Goal: Communication & Community: Answer question/provide support

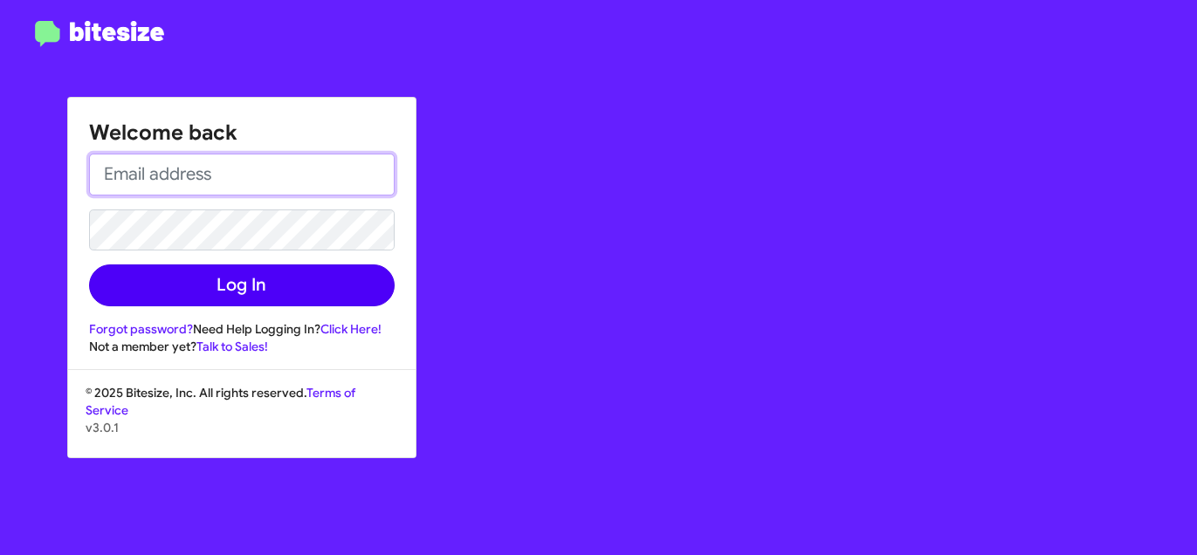
type input "[PERSON_NAME][EMAIL_ADDRESS][DOMAIN_NAME]"
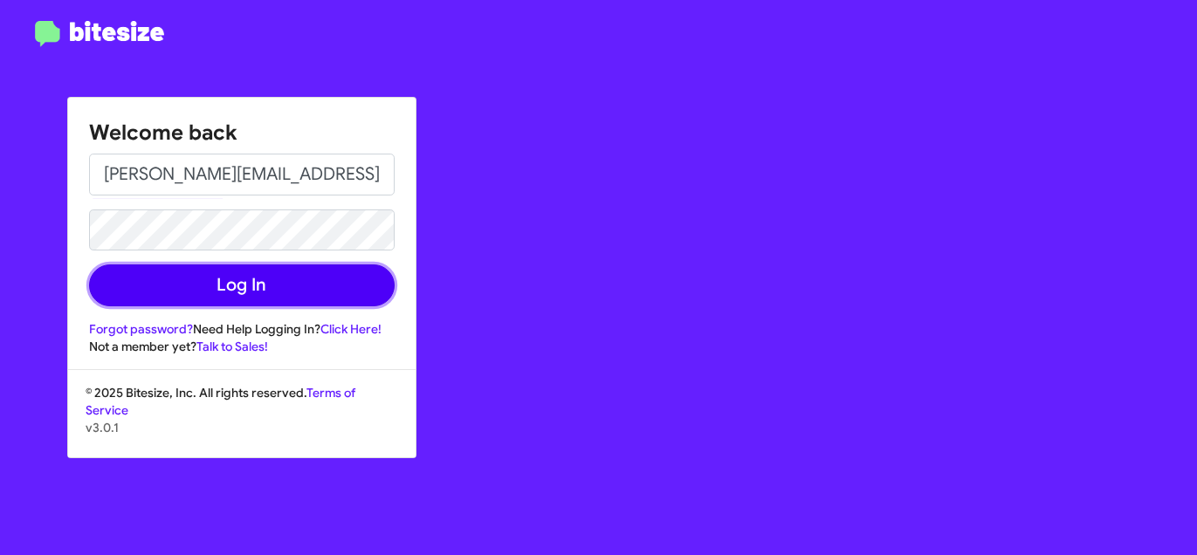
click at [324, 268] on button "Log In" at bounding box center [242, 286] width 306 height 42
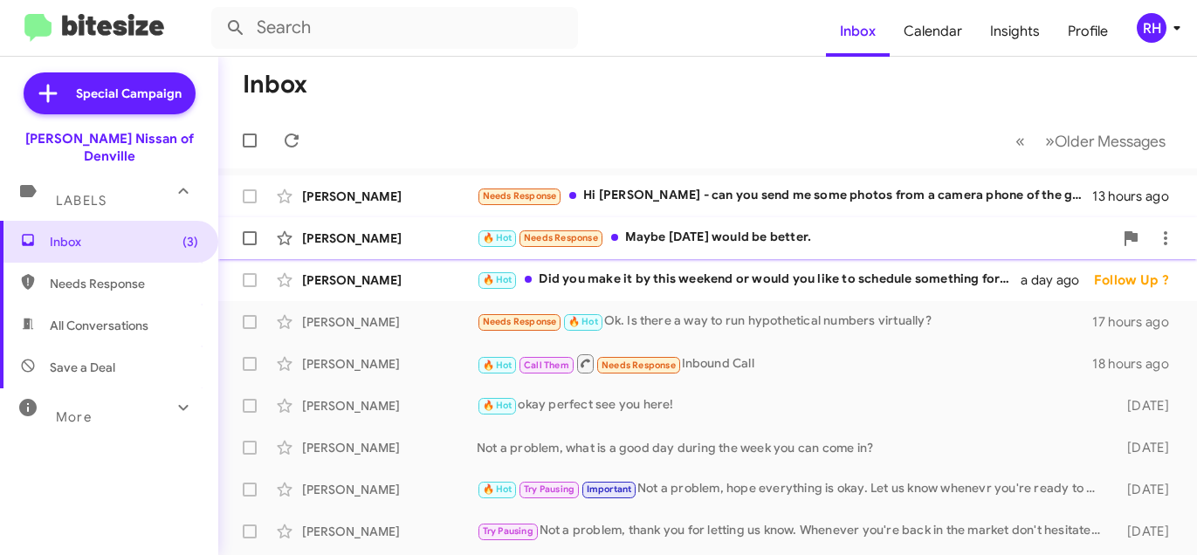
click at [435, 227] on div "[PERSON_NAME] 🔥 Hot Needs Response Maybe [DATE] would be better. 15 hours ago" at bounding box center [707, 238] width 951 height 35
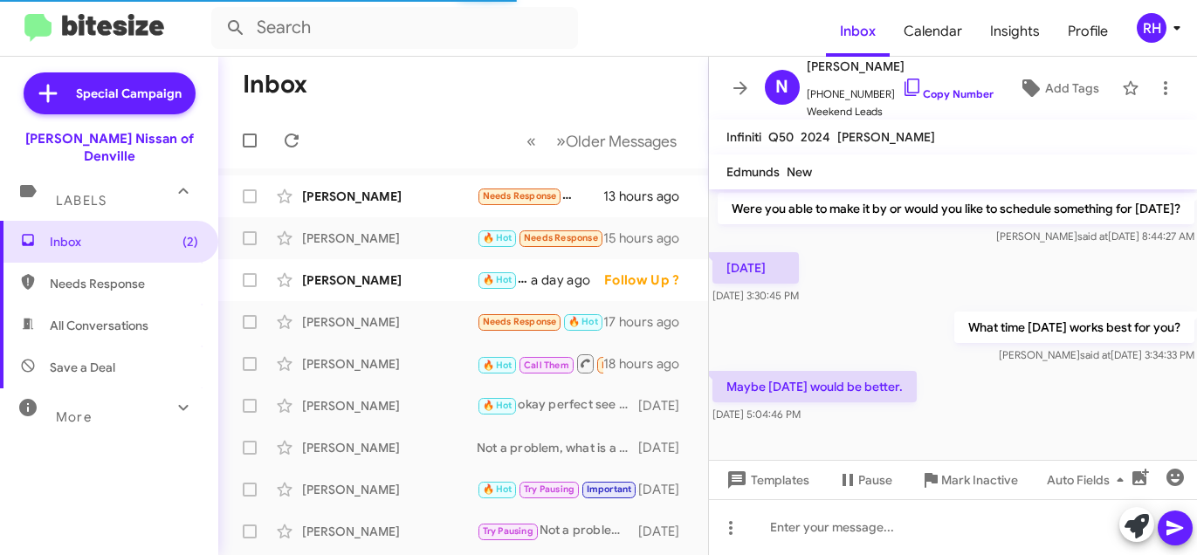
scroll to position [528, 0]
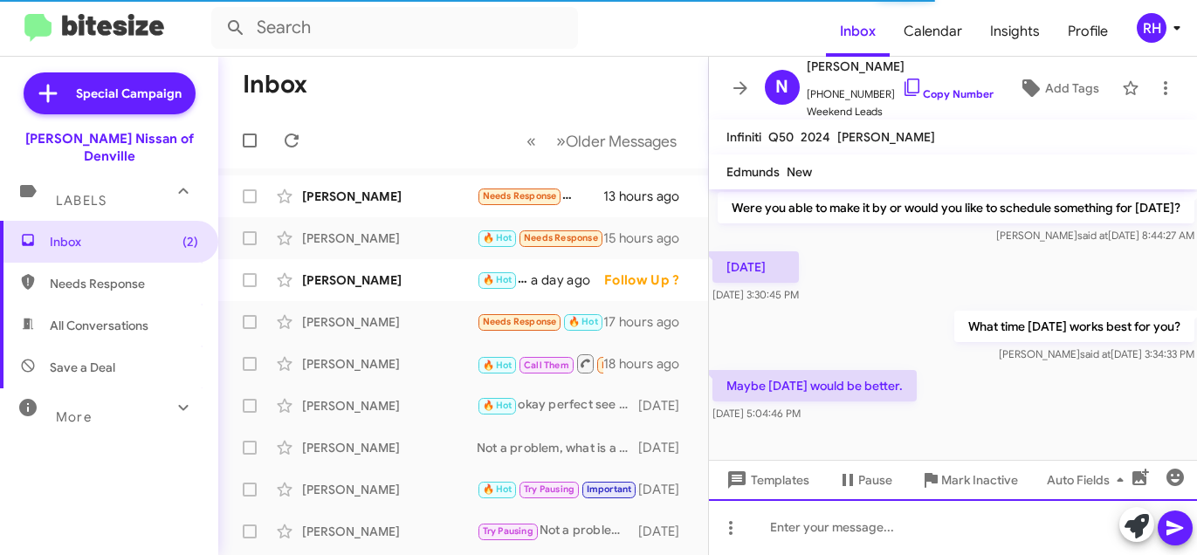
click at [821, 526] on div at bounding box center [953, 527] width 489 height 56
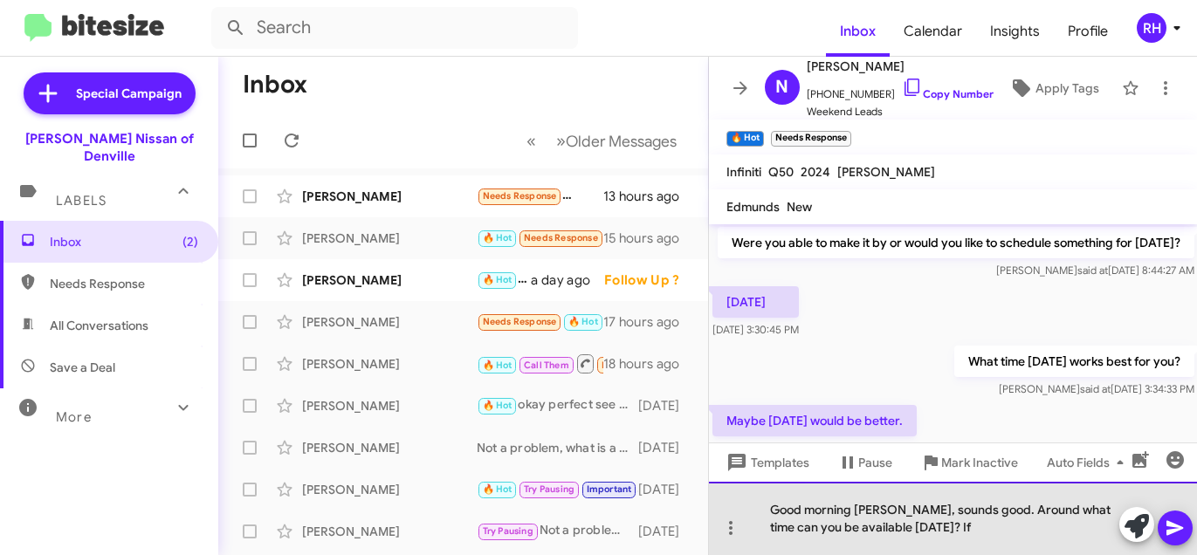
click at [892, 497] on div "Good morning [PERSON_NAME], sounds good. Around what time can you be available …" at bounding box center [953, 518] width 489 height 73
click at [925, 529] on div "Good morning [PERSON_NAME], sounds good. Around what time can you be available …" at bounding box center [953, 518] width 489 height 73
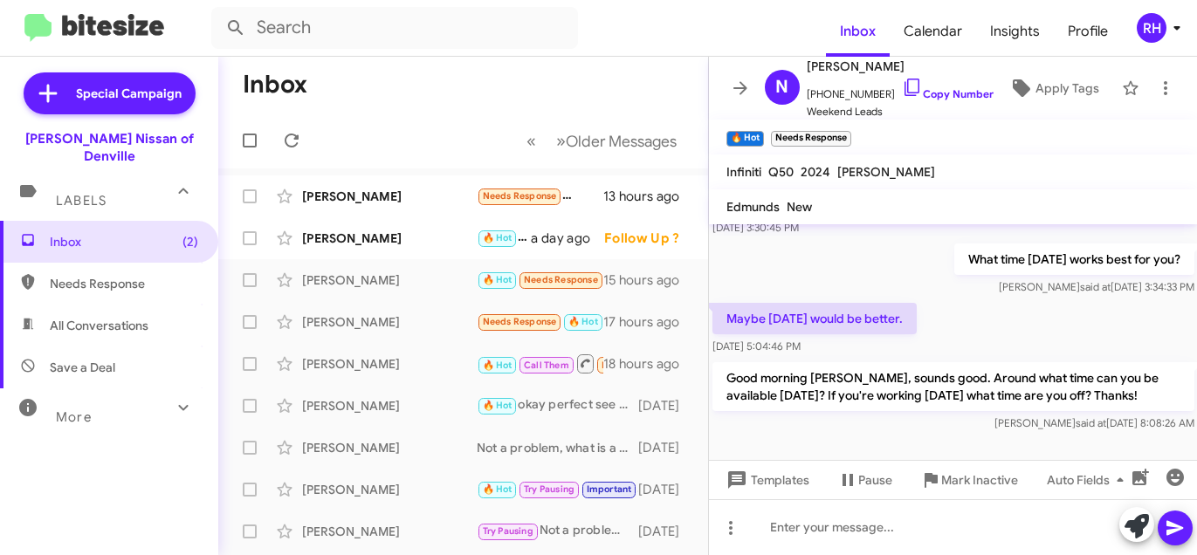
scroll to position [253, 0]
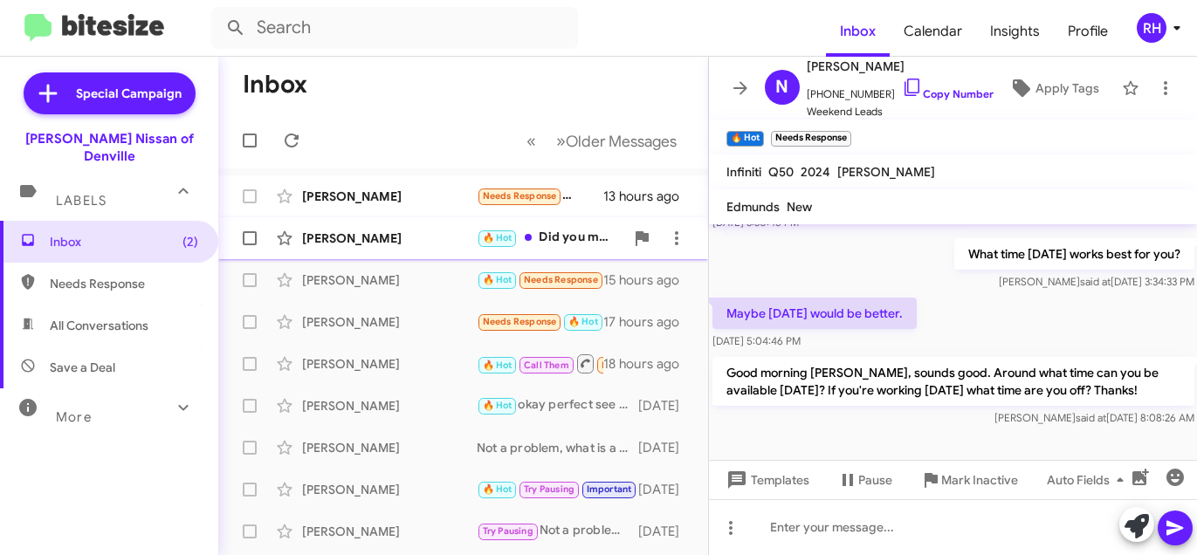
click at [361, 238] on div "[PERSON_NAME]" at bounding box center [389, 238] width 175 height 17
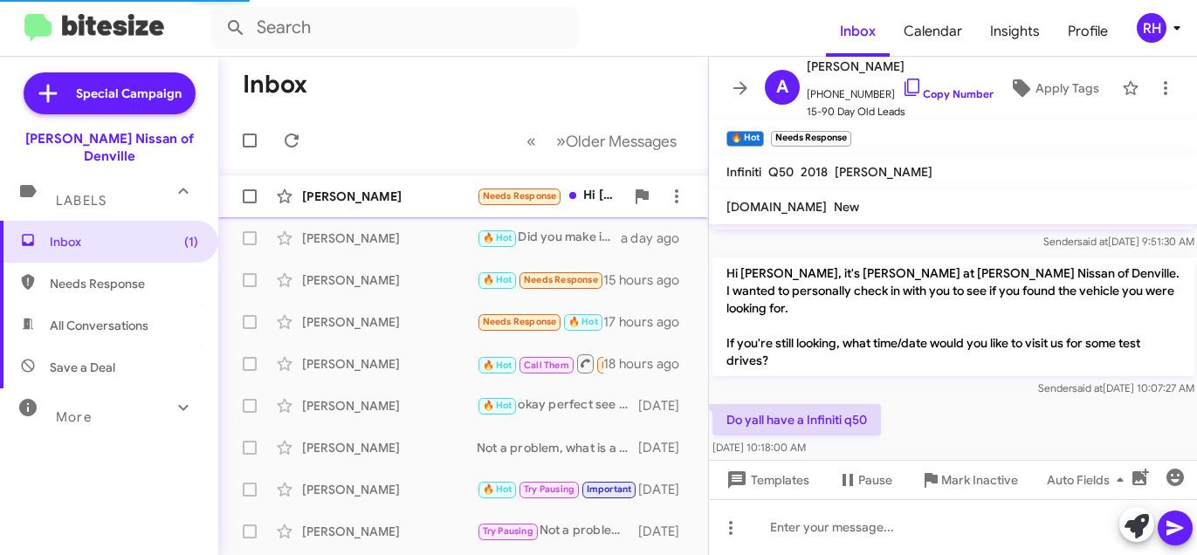
scroll to position [529, 0]
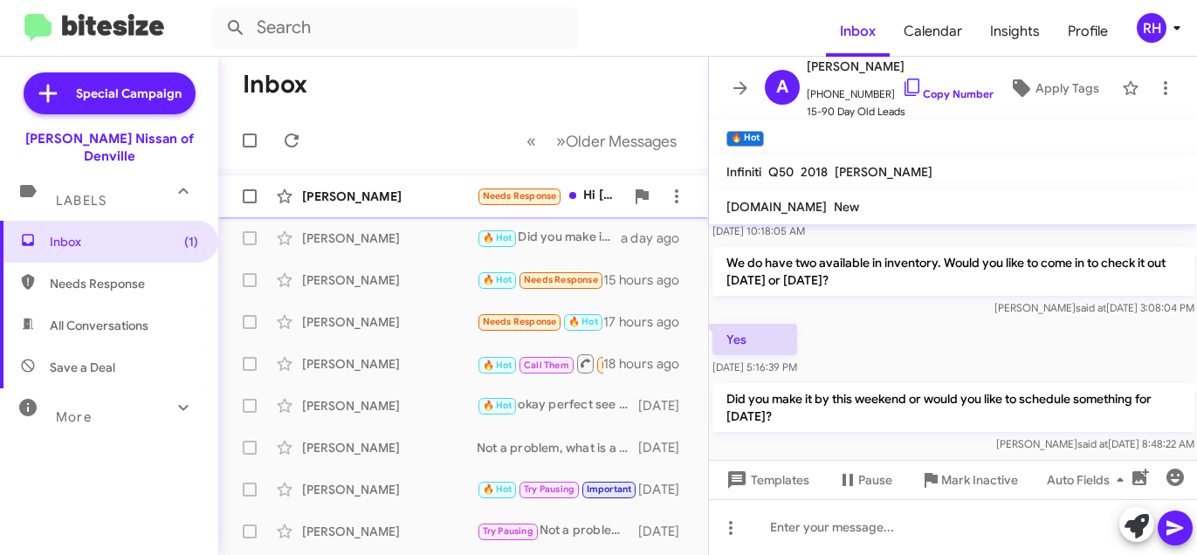
click at [366, 210] on div "[PERSON_NAME] Needs Response Hi [PERSON_NAME] - can you send me some photos fro…" at bounding box center [463, 196] width 462 height 35
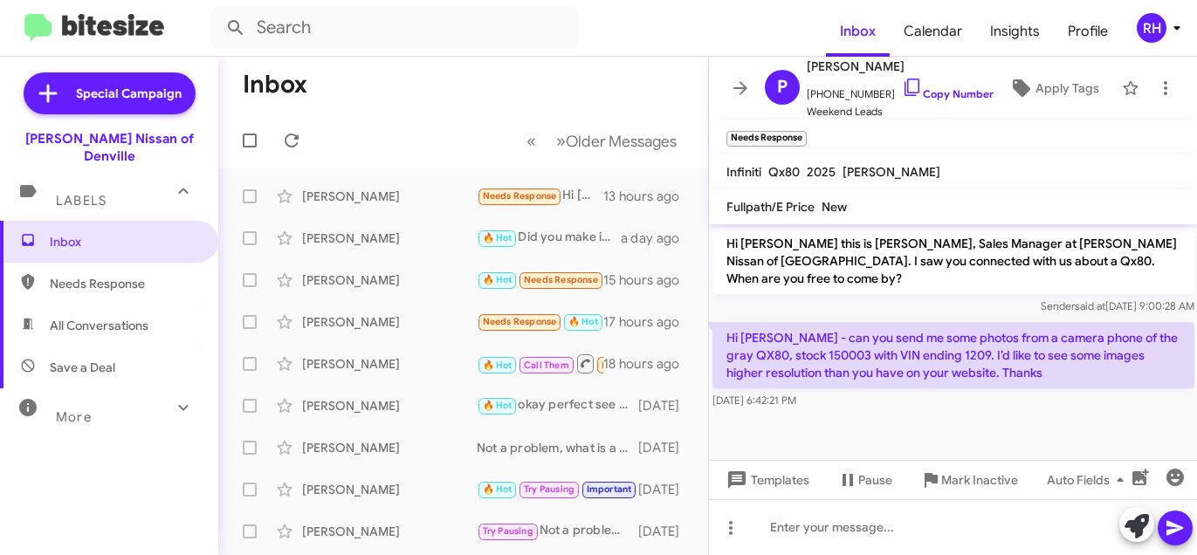
click at [570, 73] on mat-toolbar-row "Inbox" at bounding box center [463, 85] width 490 height 56
